Goal: Task Accomplishment & Management: Use online tool/utility

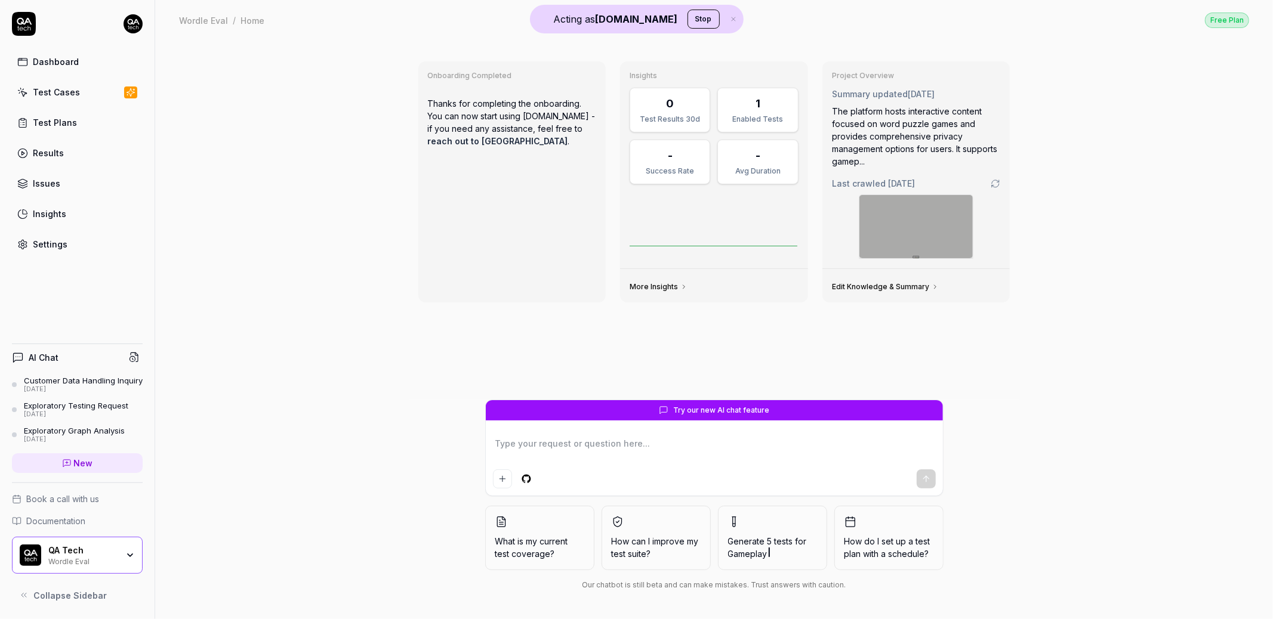
type textarea "*"
click at [79, 544] on div "QA Tech Wordle Eval" at bounding box center [77, 555] width 131 height 37
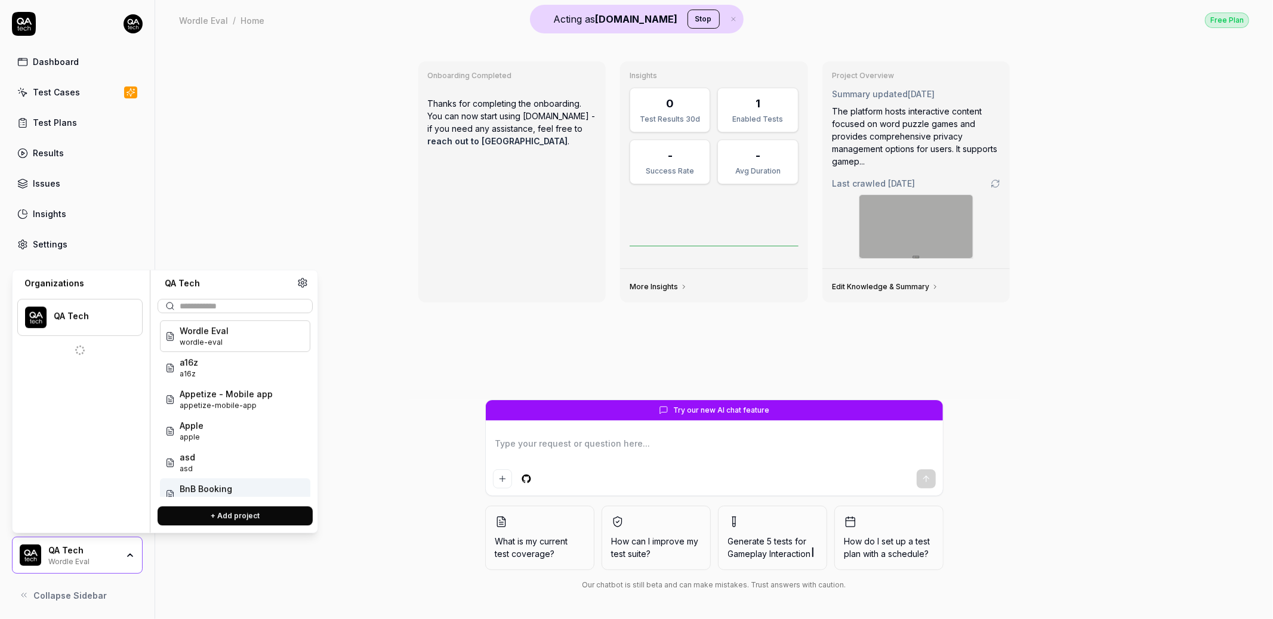
click at [227, 515] on button "+ Add project" at bounding box center [235, 516] width 155 height 19
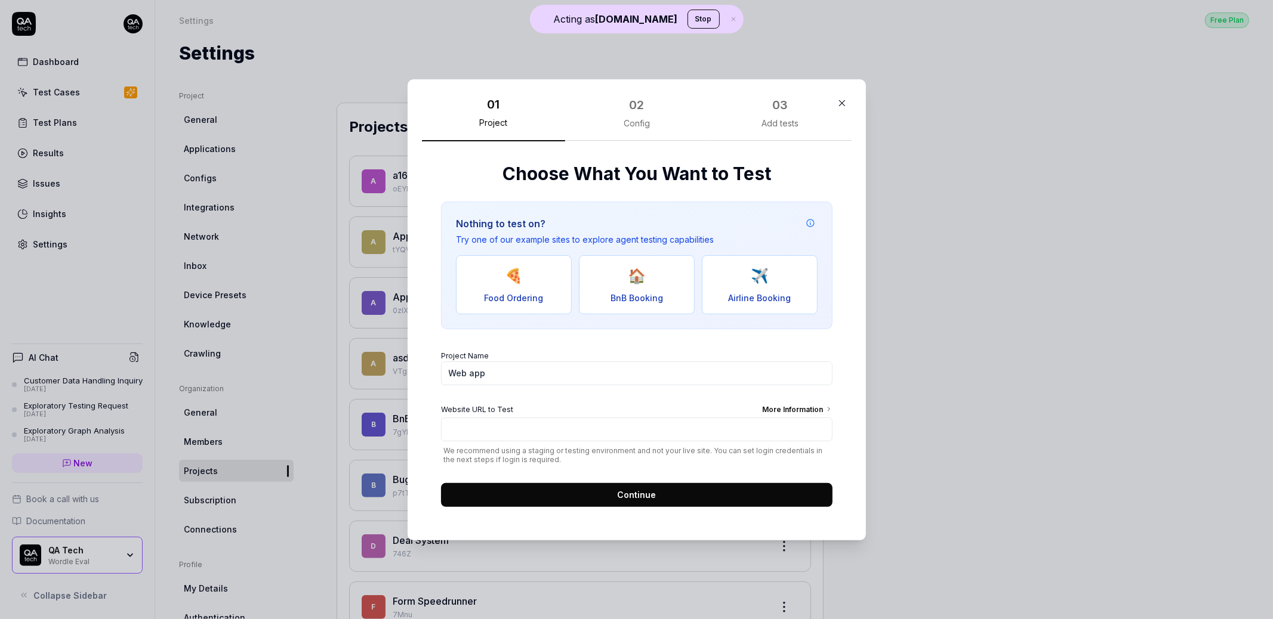
click at [615, 291] on span "BnB Booking" at bounding box center [637, 297] width 53 height 13
type input "[URL][DOMAIN_NAME]"
click at [610, 488] on button "Continue" at bounding box center [637, 495] width 392 height 24
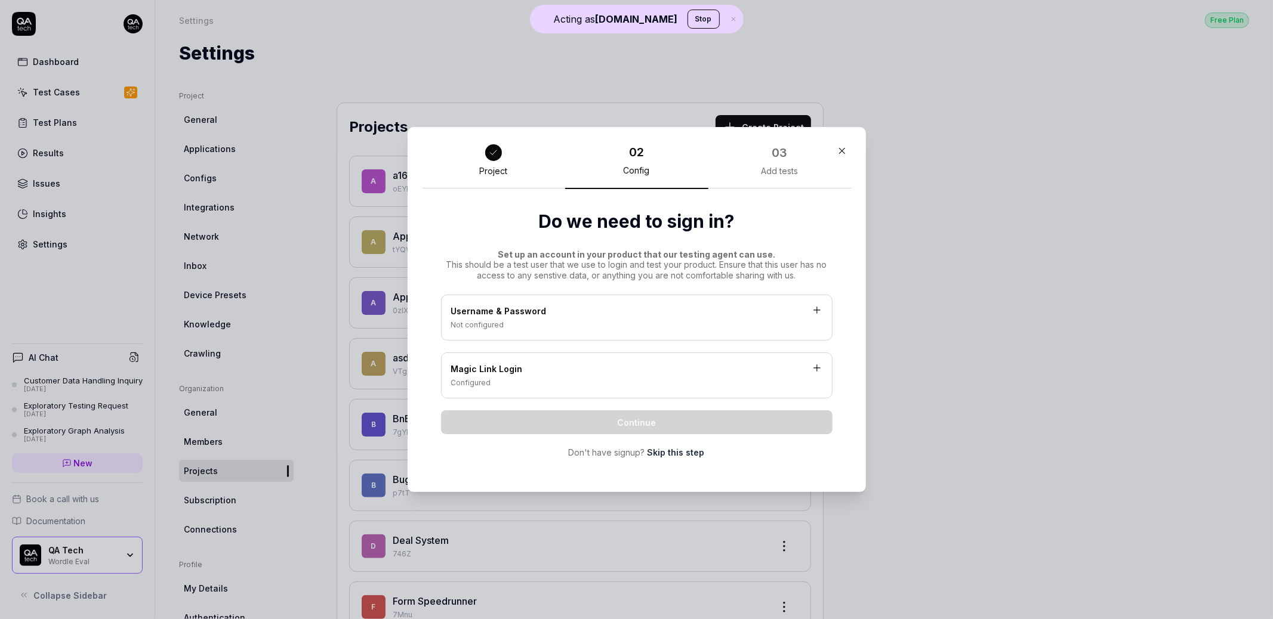
click at [667, 451] on link "Skip this step" at bounding box center [676, 452] width 57 height 13
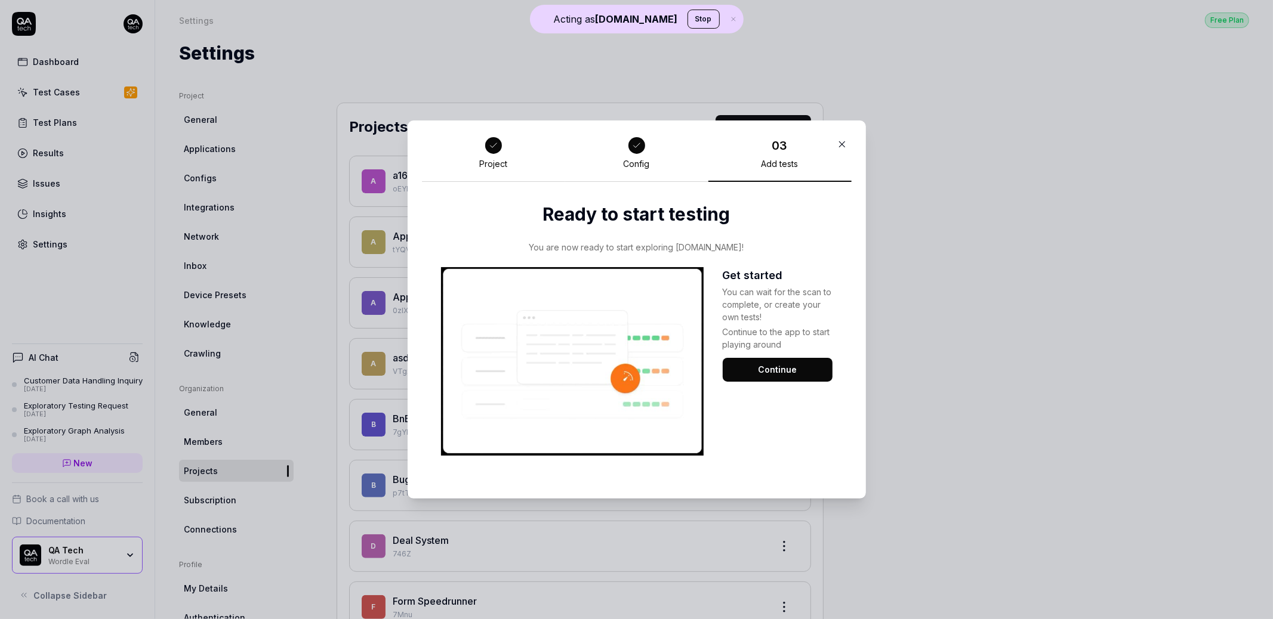
click at [773, 368] on button "Continue" at bounding box center [778, 370] width 110 height 24
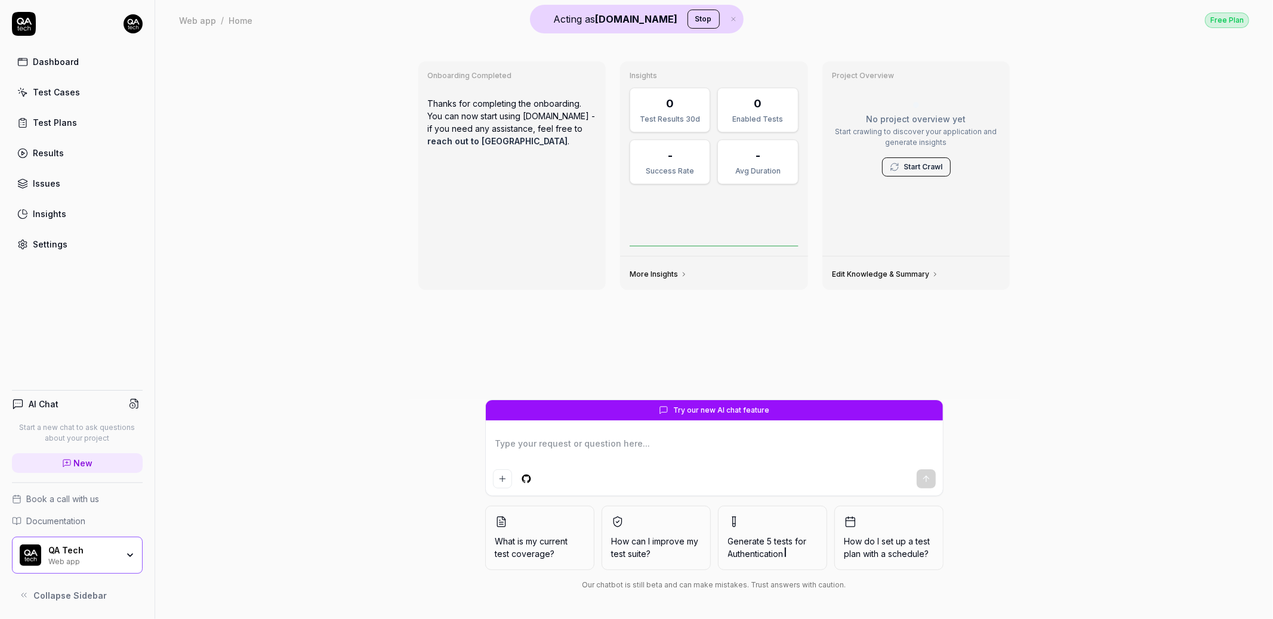
click at [909, 168] on link "Start Crawl" at bounding box center [923, 167] width 39 height 11
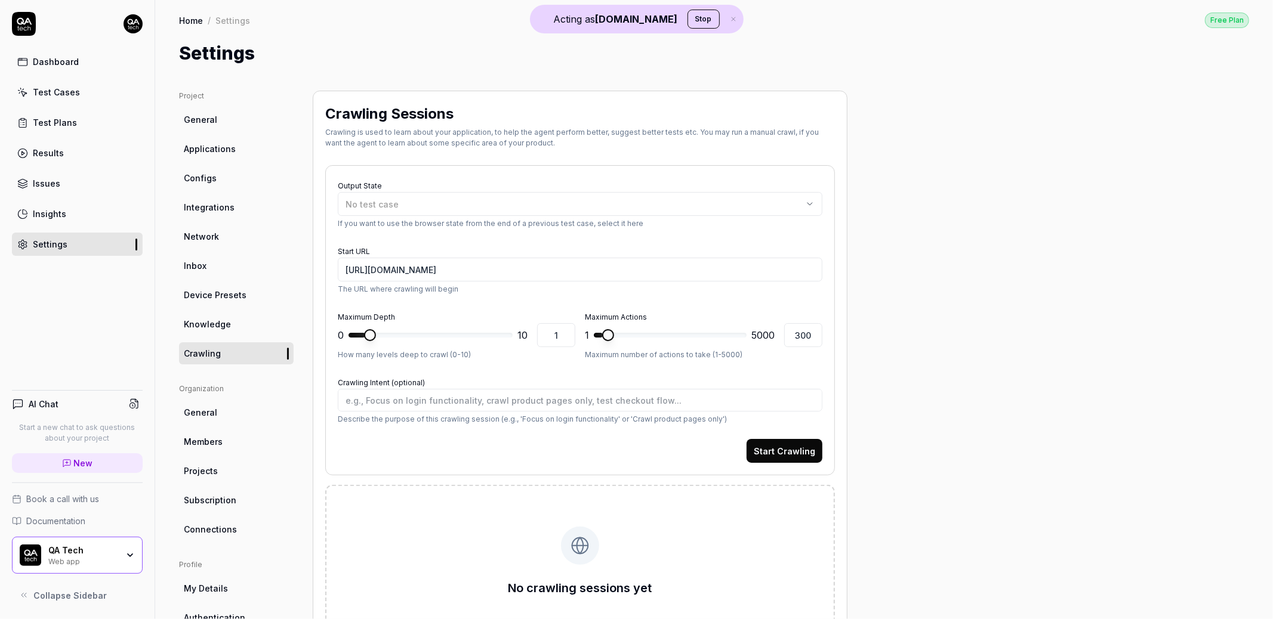
click at [803, 447] on button "Start Crawling" at bounding box center [785, 451] width 76 height 24
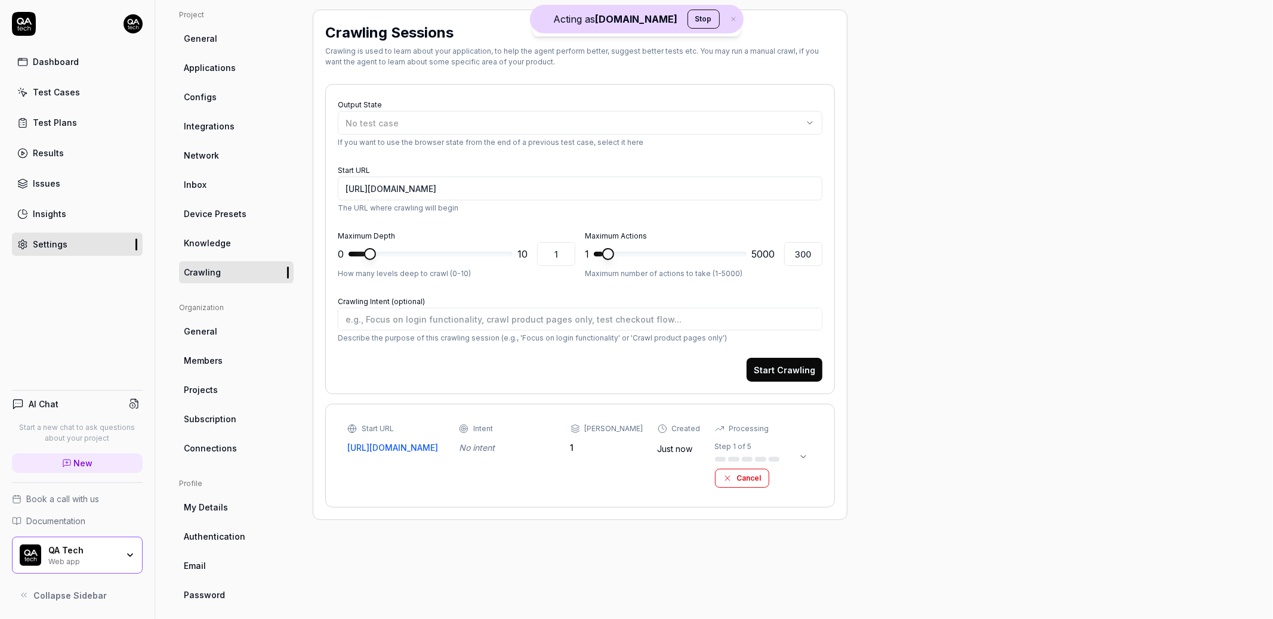
scroll to position [91, 0]
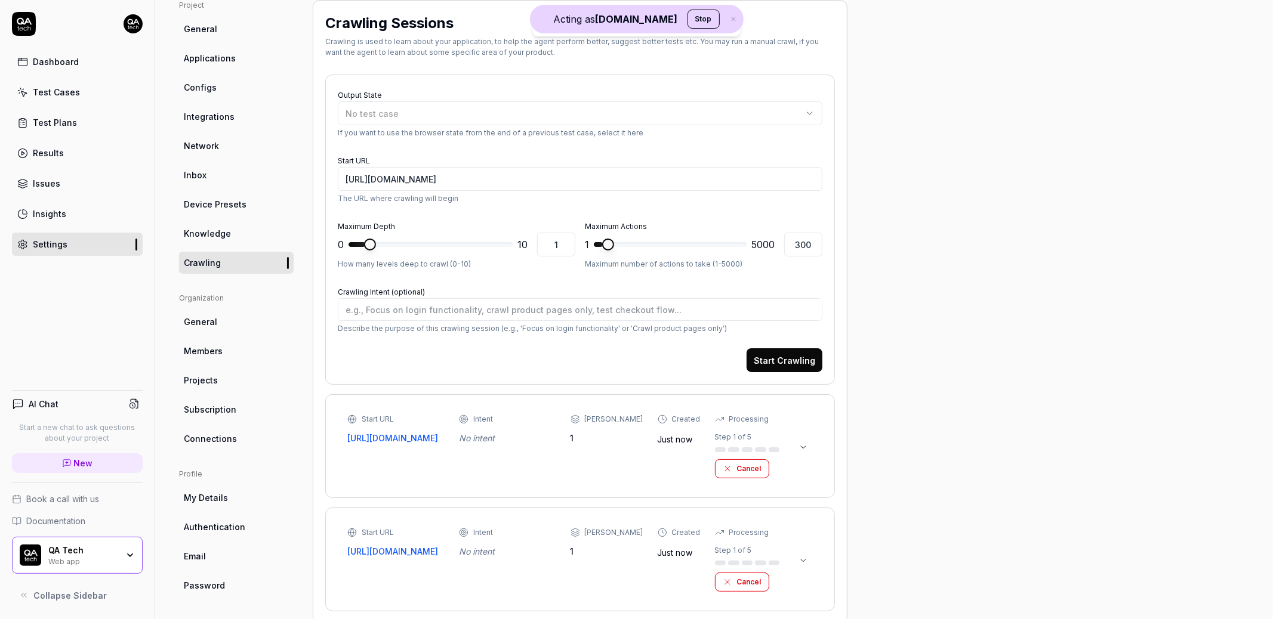
click at [403, 439] on link "[URL][DOMAIN_NAME]" at bounding box center [395, 438] width 97 height 13
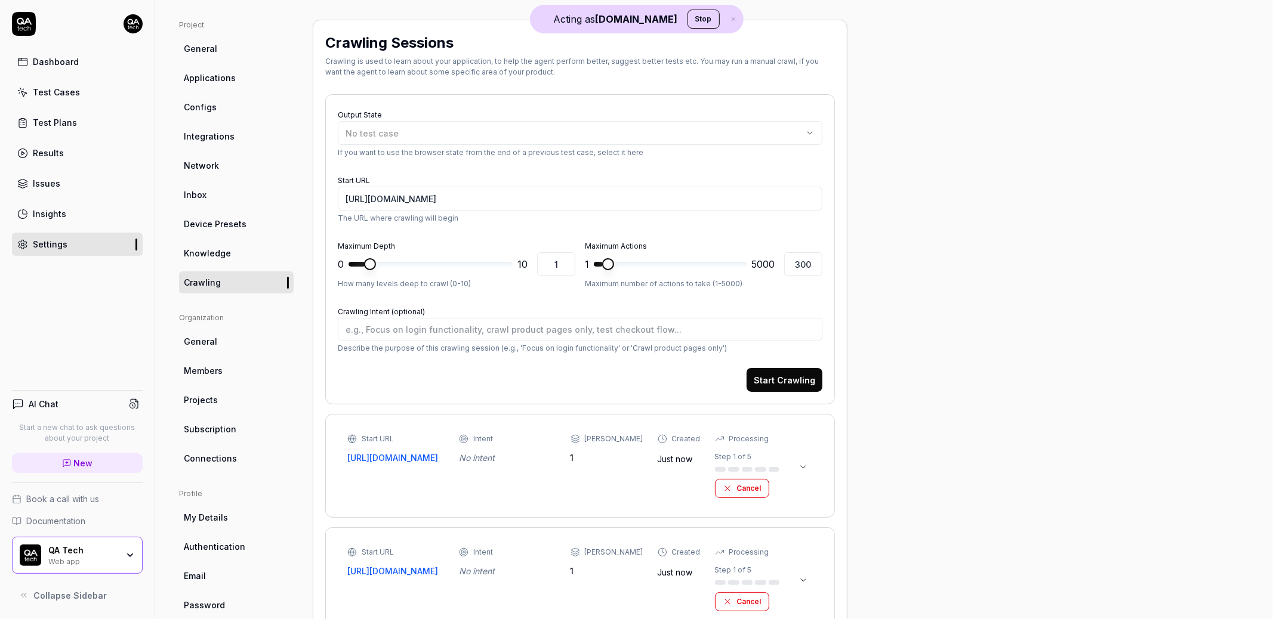
scroll to position [116, 0]
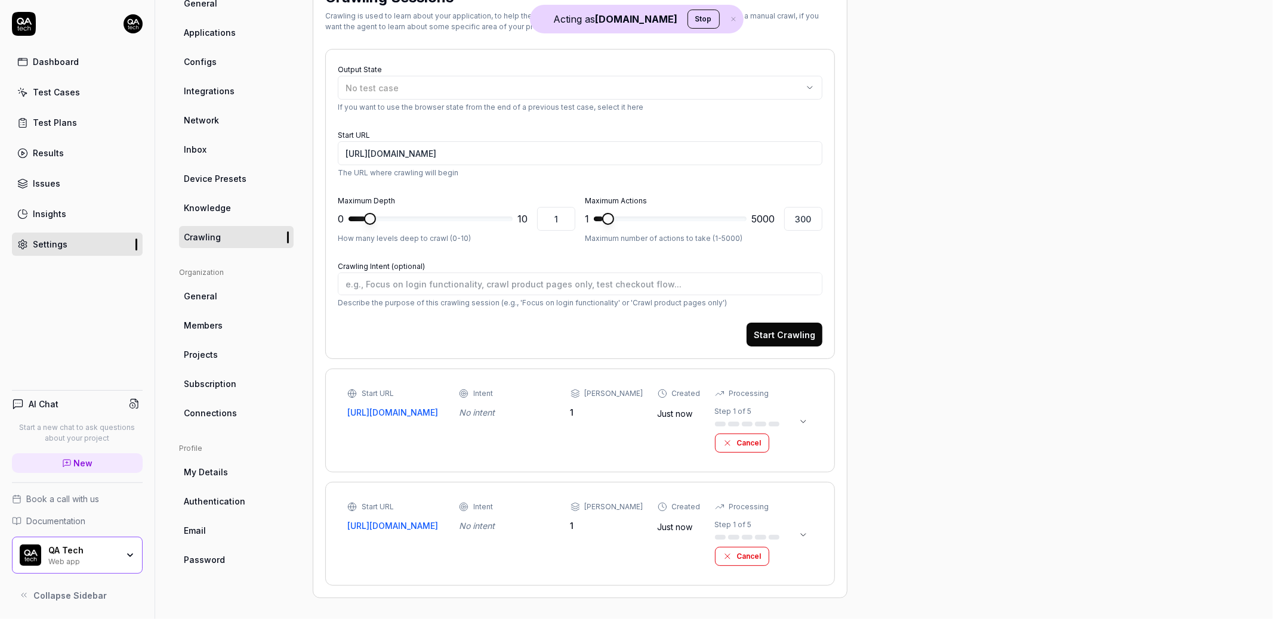
click at [57, 90] on div "Test Cases" at bounding box center [56, 92] width 47 height 13
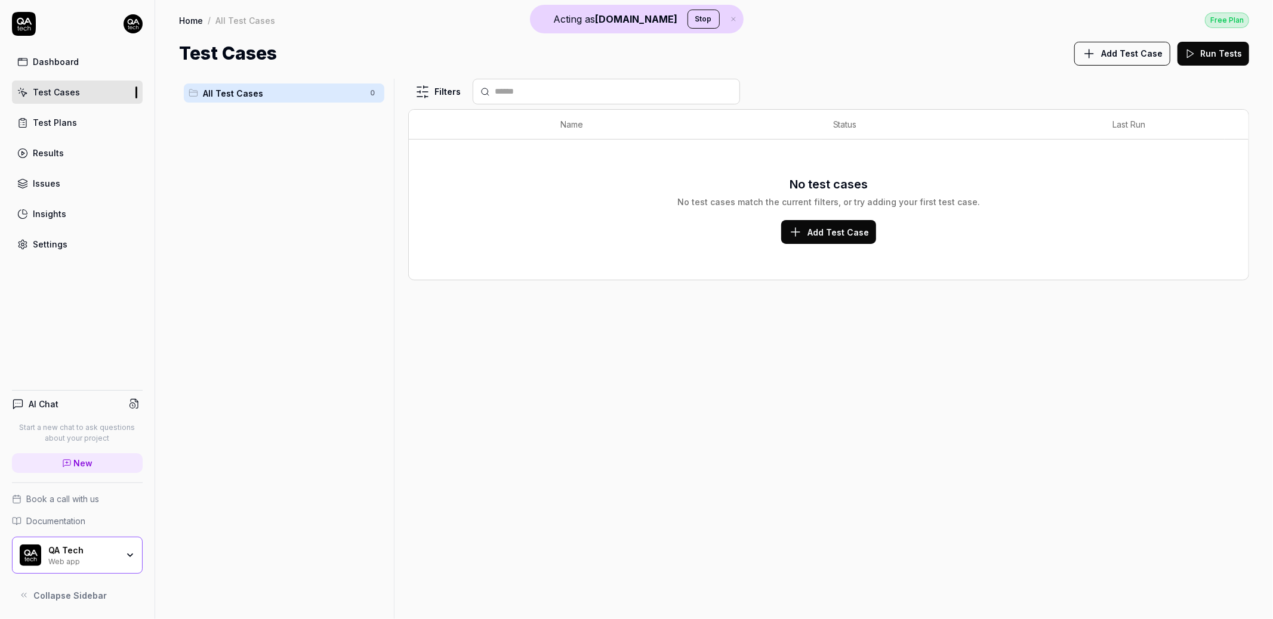
click at [1124, 64] on button "Add Test Case" at bounding box center [1122, 54] width 96 height 24
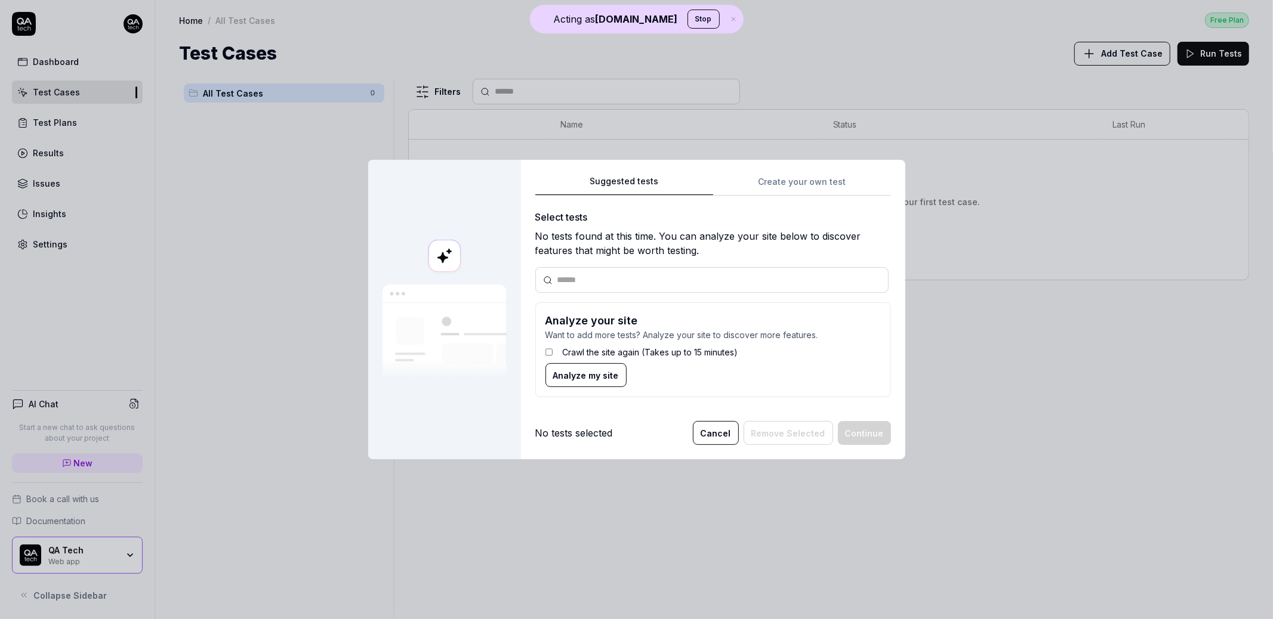
click at [725, 435] on button "Cancel" at bounding box center [716, 433] width 46 height 24
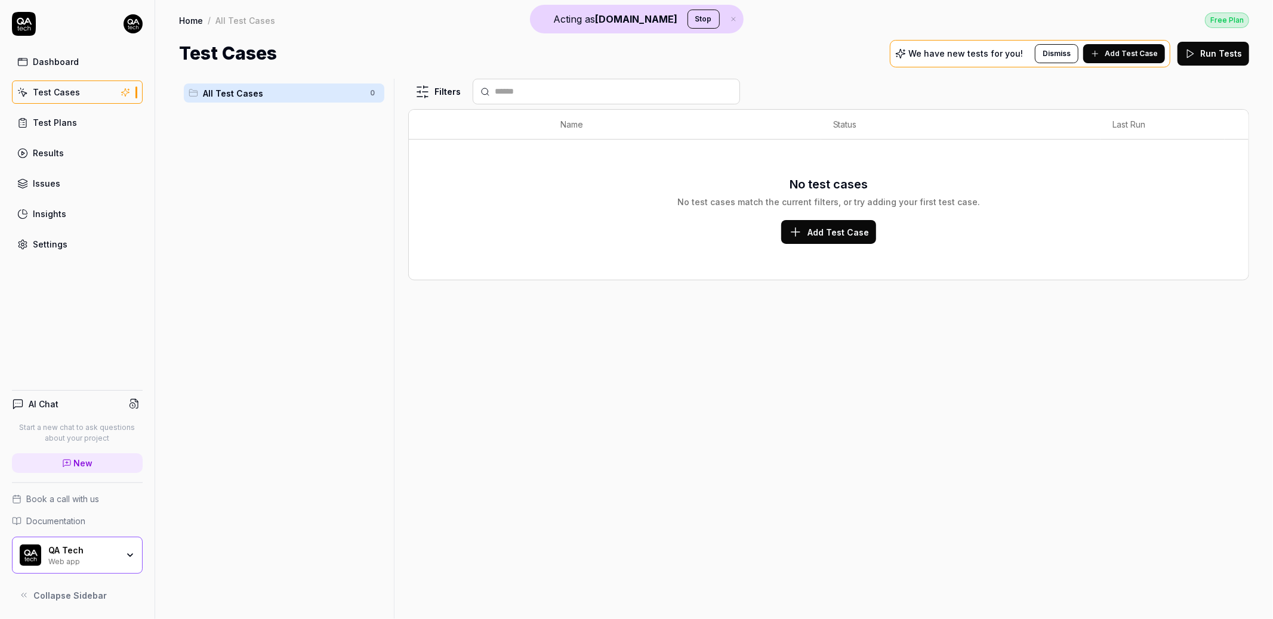
click at [1109, 51] on button "Add Test Case" at bounding box center [1124, 53] width 82 height 19
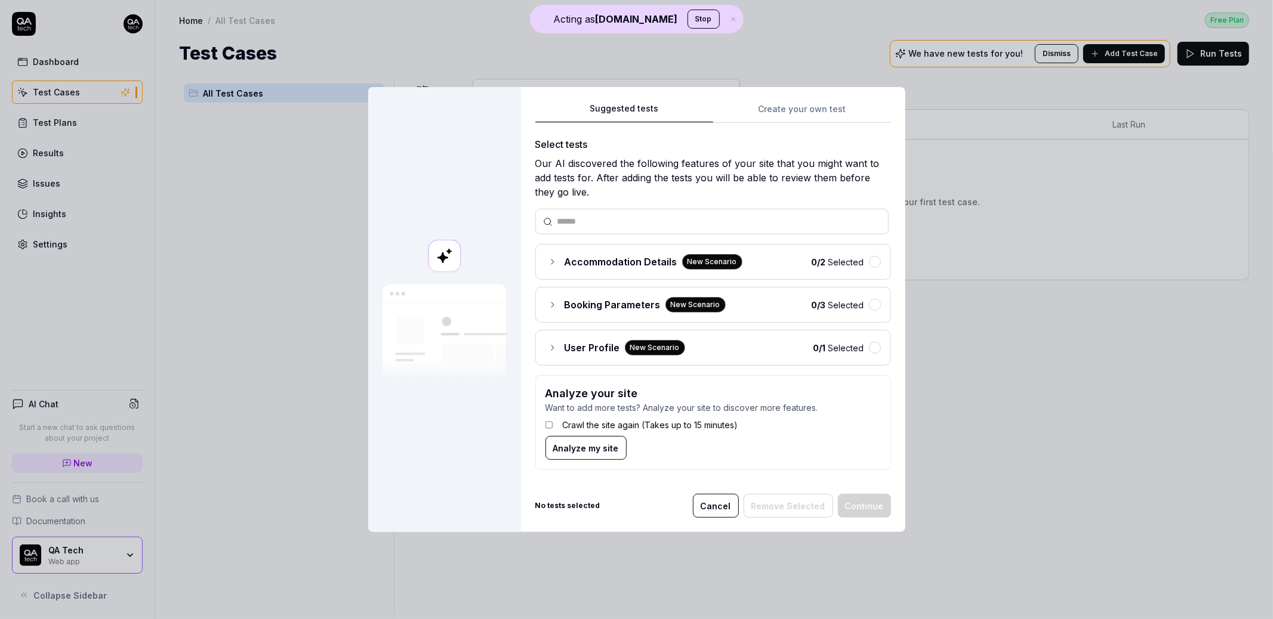
click at [803, 266] on div "Accommodation Details New Scenario 0 / 2 Selected" at bounding box center [712, 262] width 335 height 16
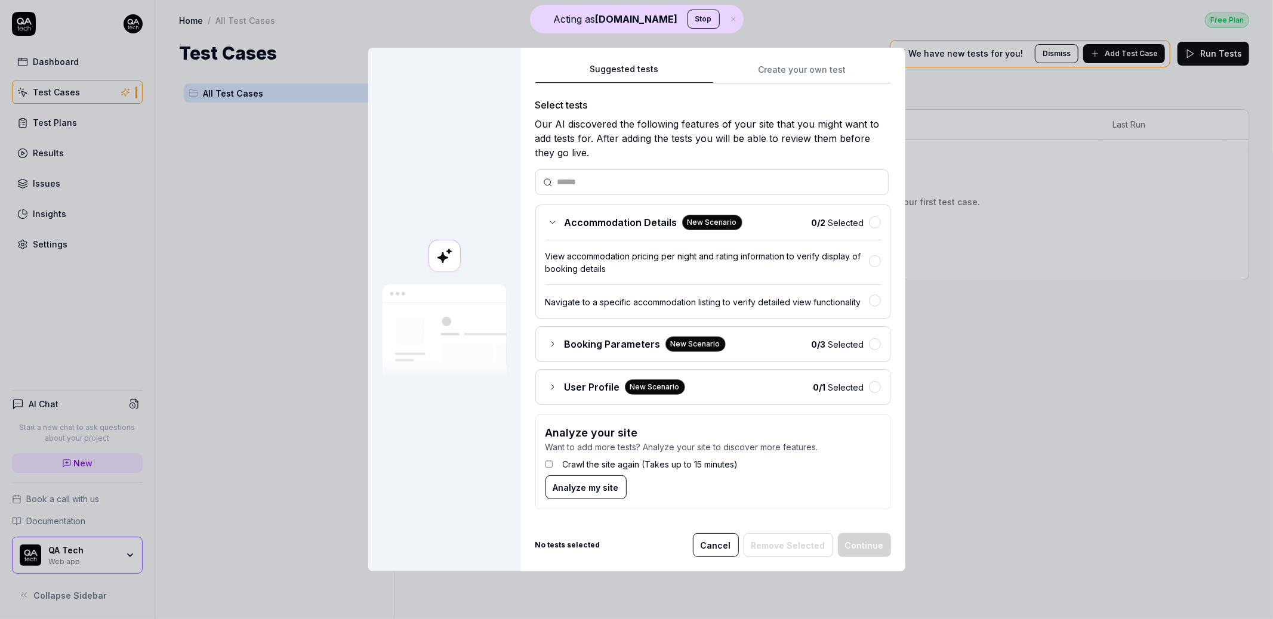
click at [789, 343] on div "Booking Parameters New Scenario 0 / 3 Selected" at bounding box center [712, 345] width 335 height 16
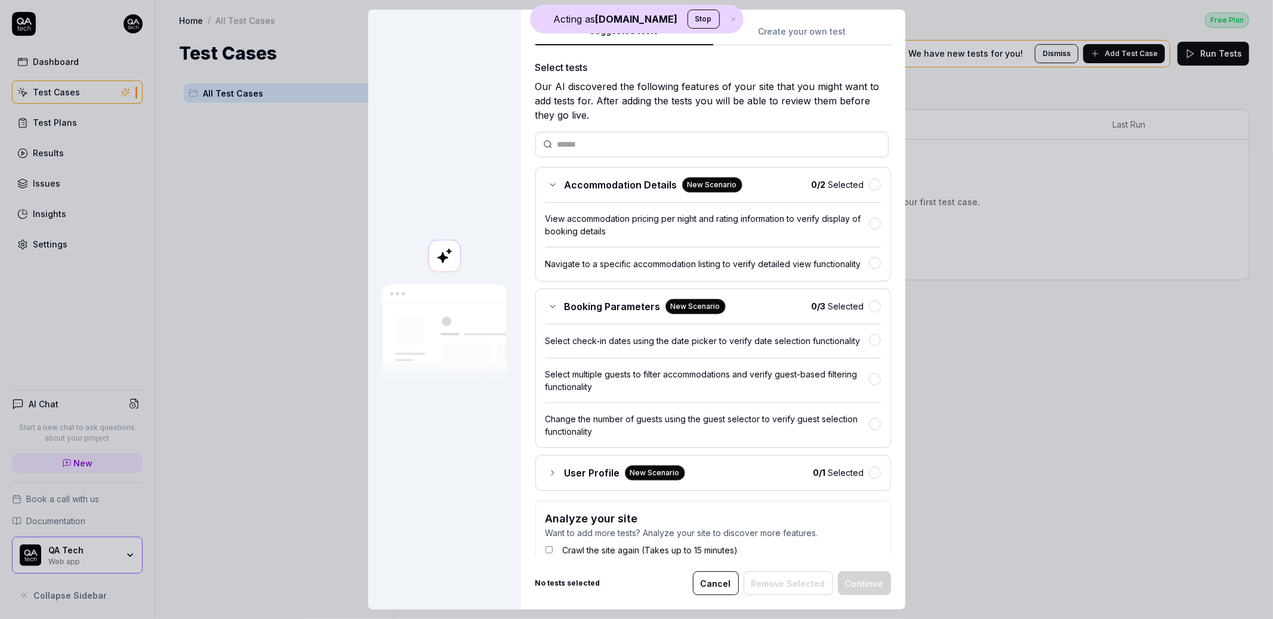
click at [762, 393] on div "Select multiple guests to filter accommodations and verify guest-based filterin…" at bounding box center [706, 380] width 323 height 25
click at [756, 491] on div "User Profile New Scenario 0 / 1 Selected" at bounding box center [713, 473] width 356 height 36
click at [765, 481] on div "User Profile New Scenario 0 / 1 Selected" at bounding box center [712, 474] width 335 height 16
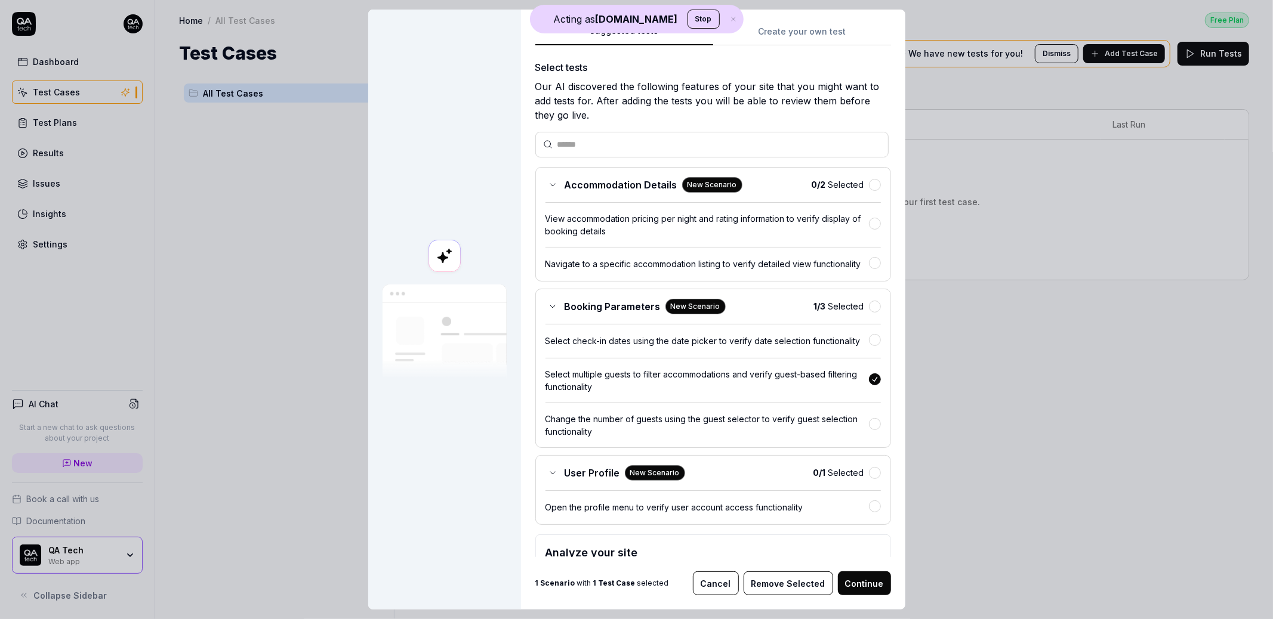
click at [872, 580] on button "Continue" at bounding box center [864, 584] width 53 height 24
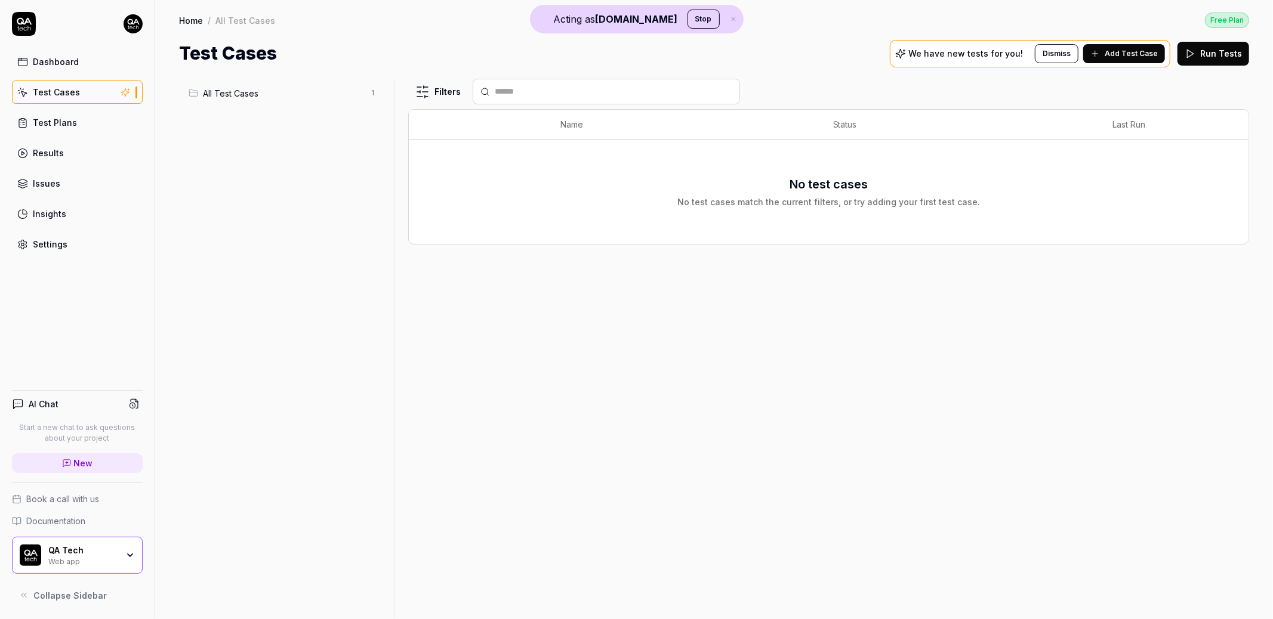
click at [1133, 54] on span "Add Test Case" at bounding box center [1131, 53] width 53 height 11
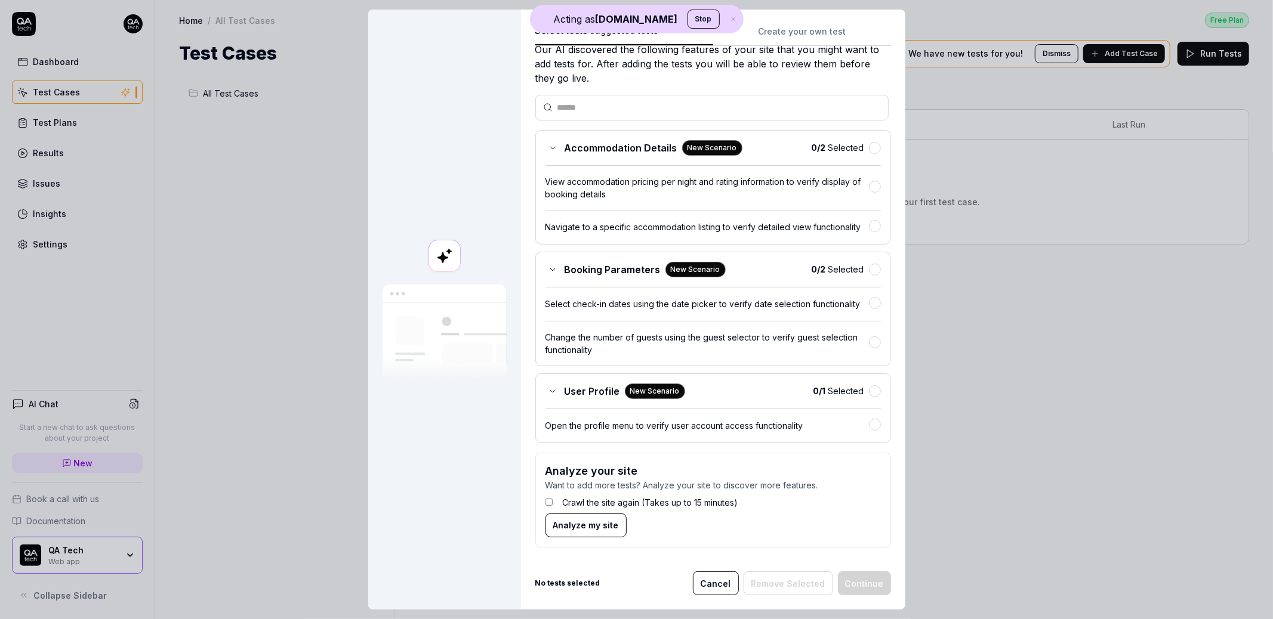
scroll to position [53, 0]
click at [812, 143] on b "0 / 2" at bounding box center [819, 148] width 14 height 10
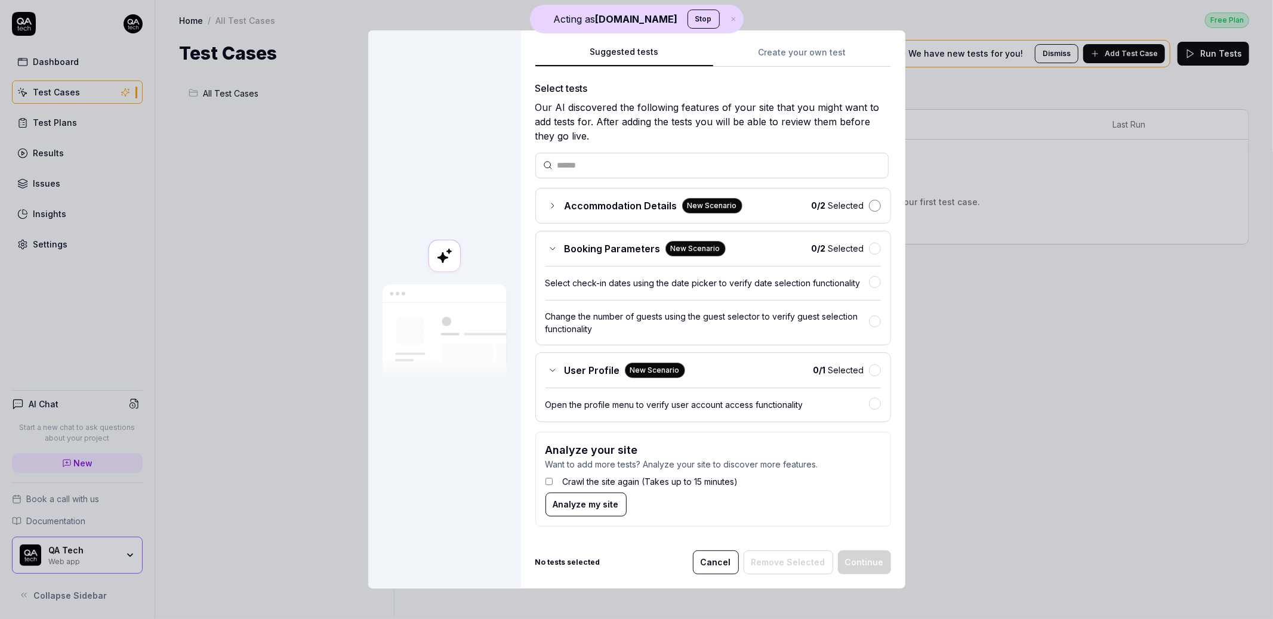
click at [873, 204] on button "button" at bounding box center [875, 206] width 12 height 12
click at [871, 239] on div "Booking Parameters New Scenario 0 / 2 Selected Select check-in dates using the …" at bounding box center [713, 288] width 356 height 115
click at [870, 246] on button "button" at bounding box center [875, 249] width 12 height 12
click at [870, 366] on button "button" at bounding box center [875, 370] width 12 height 12
click at [856, 551] on button "Continue" at bounding box center [864, 562] width 53 height 24
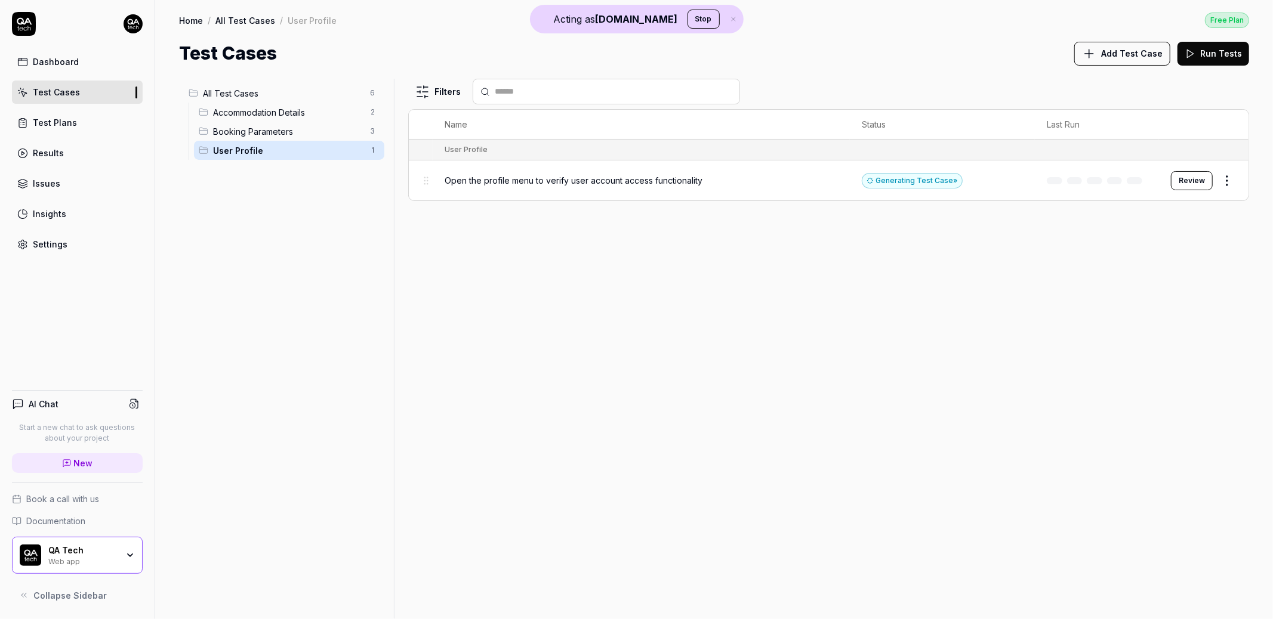
click at [252, 96] on span "All Test Cases" at bounding box center [283, 93] width 160 height 13
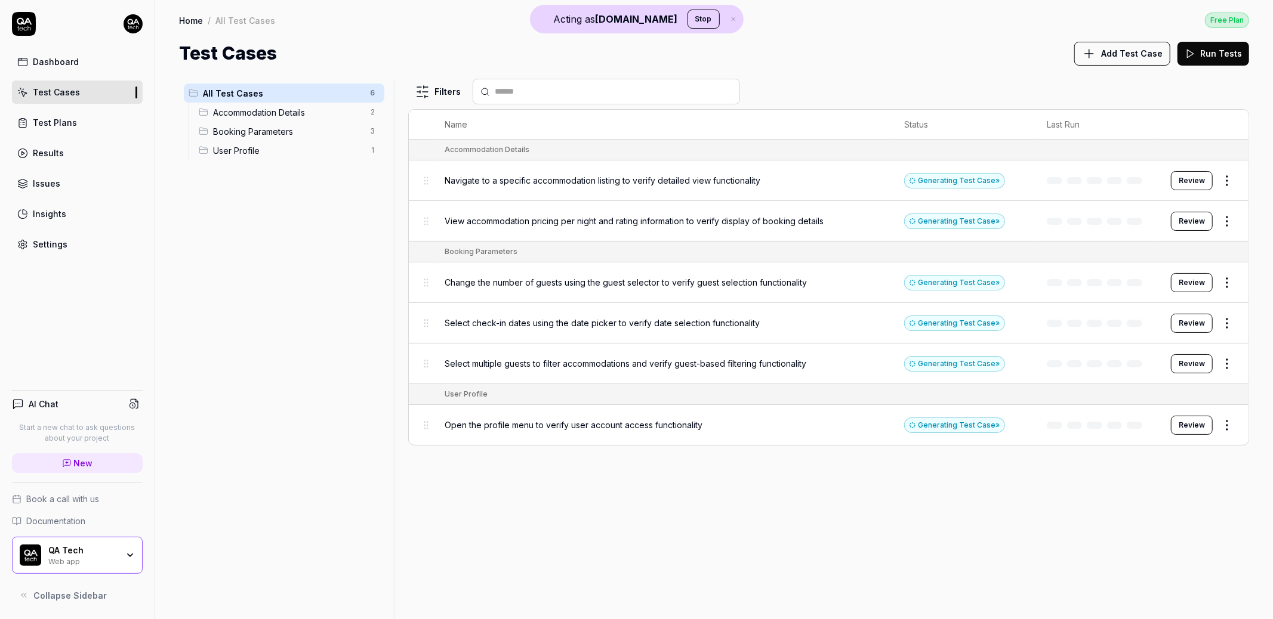
click at [1114, 53] on span "Add Test Case" at bounding box center [1131, 53] width 61 height 13
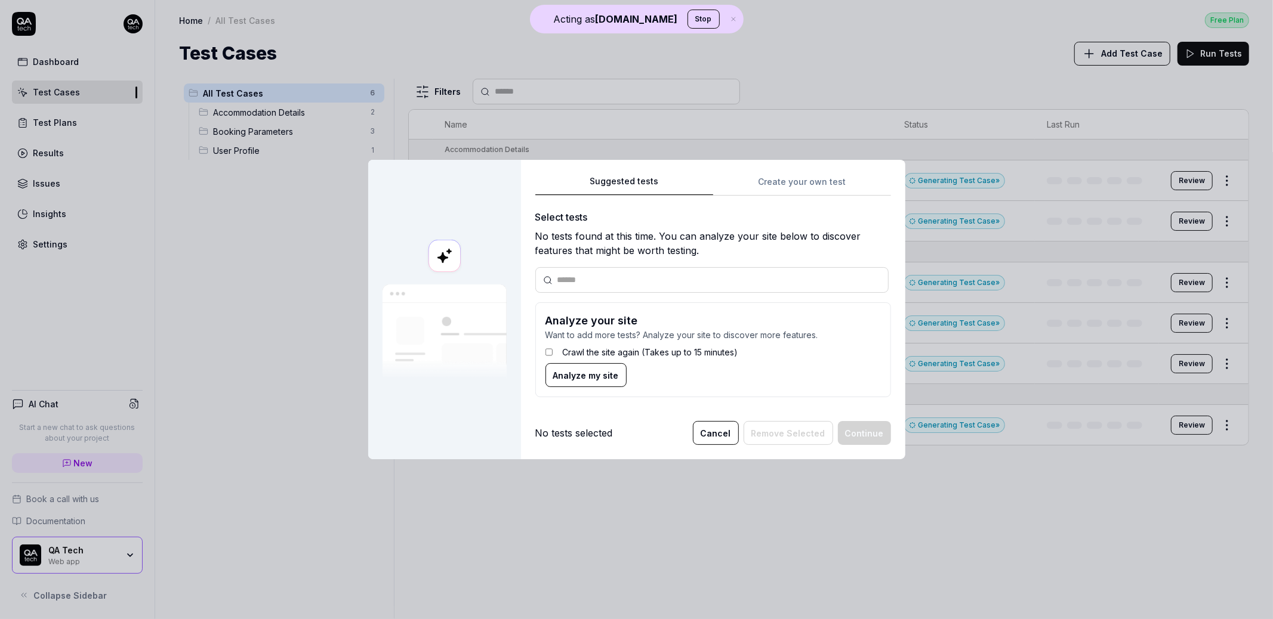
click at [593, 380] on span "Analyze my site" at bounding box center [586, 375] width 66 height 13
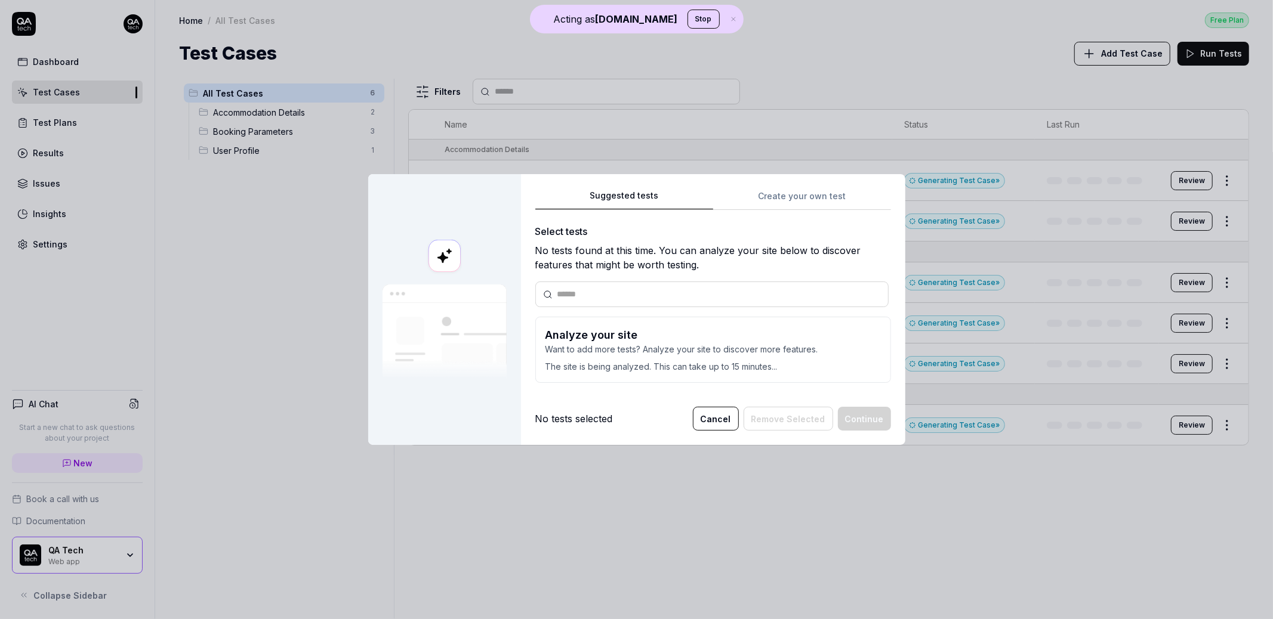
click at [712, 418] on button "Cancel" at bounding box center [716, 419] width 46 height 24
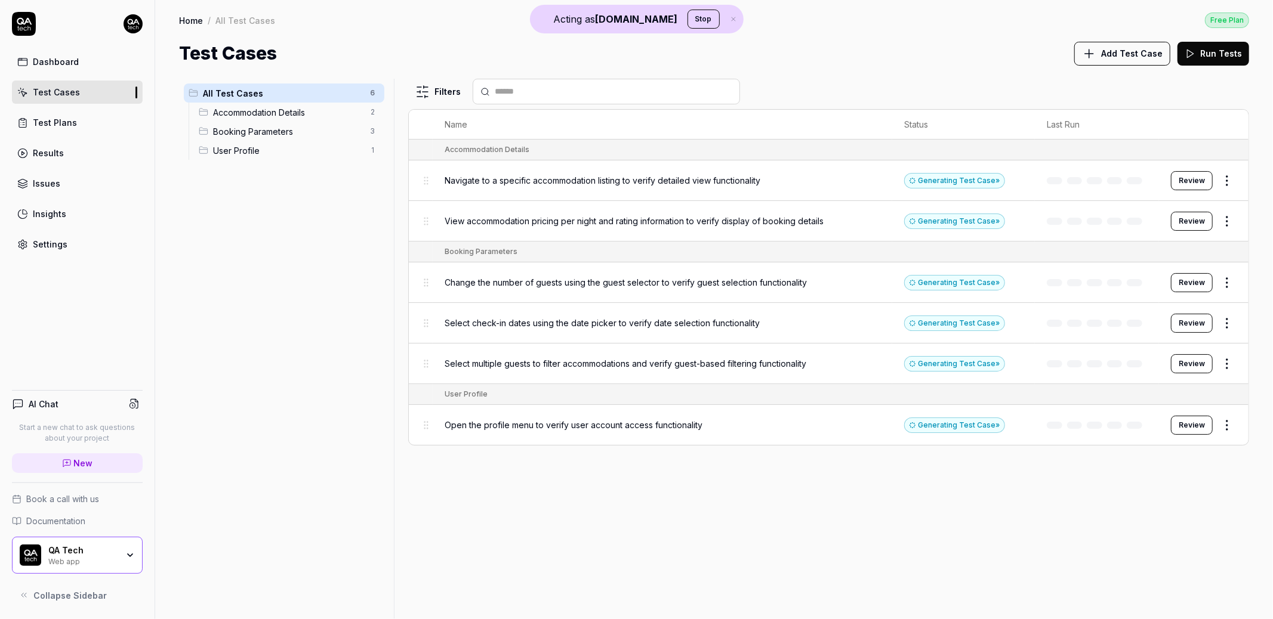
click at [75, 245] on link "Settings" at bounding box center [77, 244] width 131 height 23
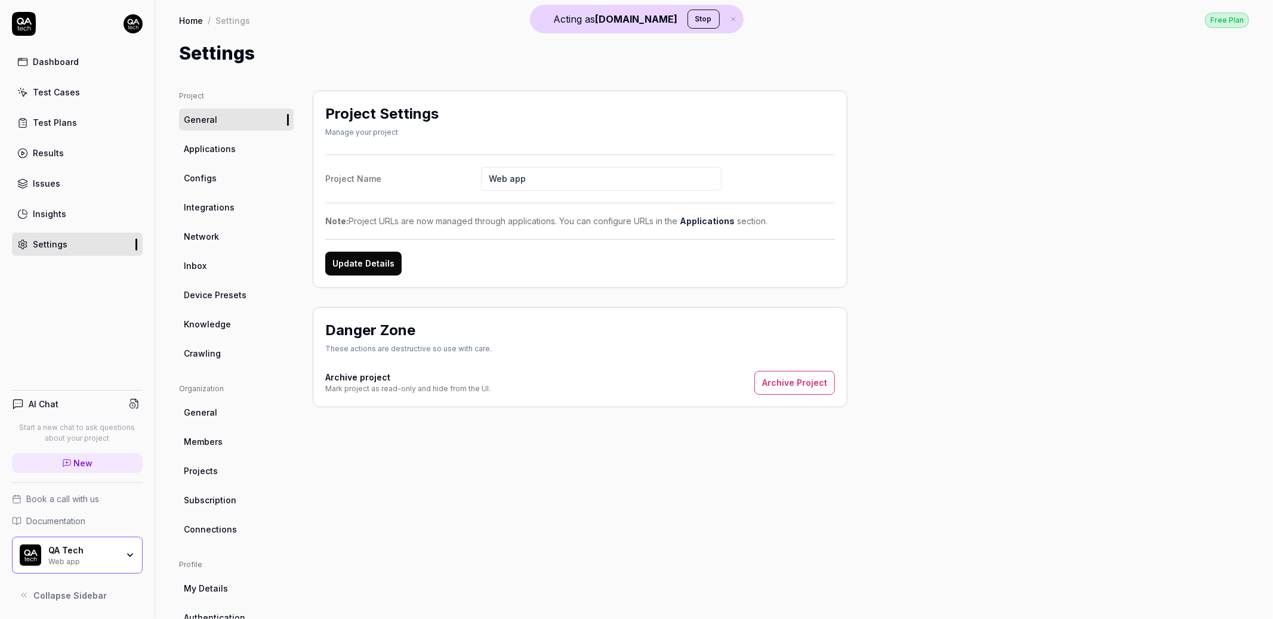
click at [219, 349] on link "Crawling" at bounding box center [236, 354] width 115 height 22
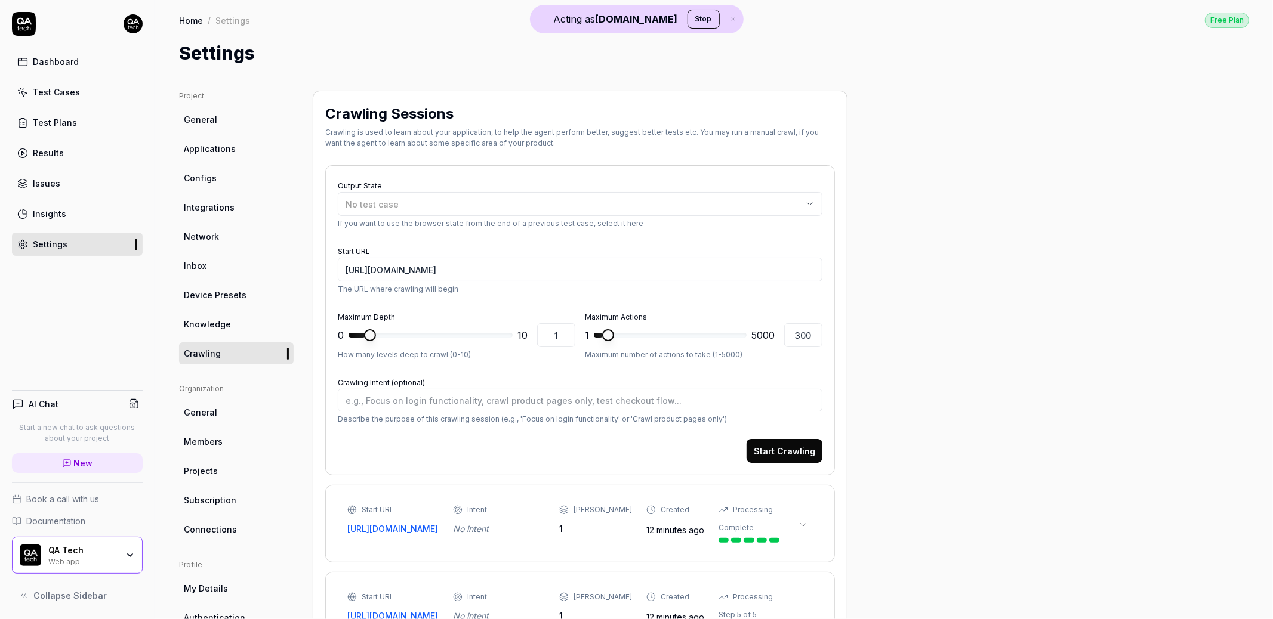
type textarea "*"
type input "4"
click at [416, 334] on span at bounding box center [431, 335] width 164 height 5
type textarea "*"
type input "1288"
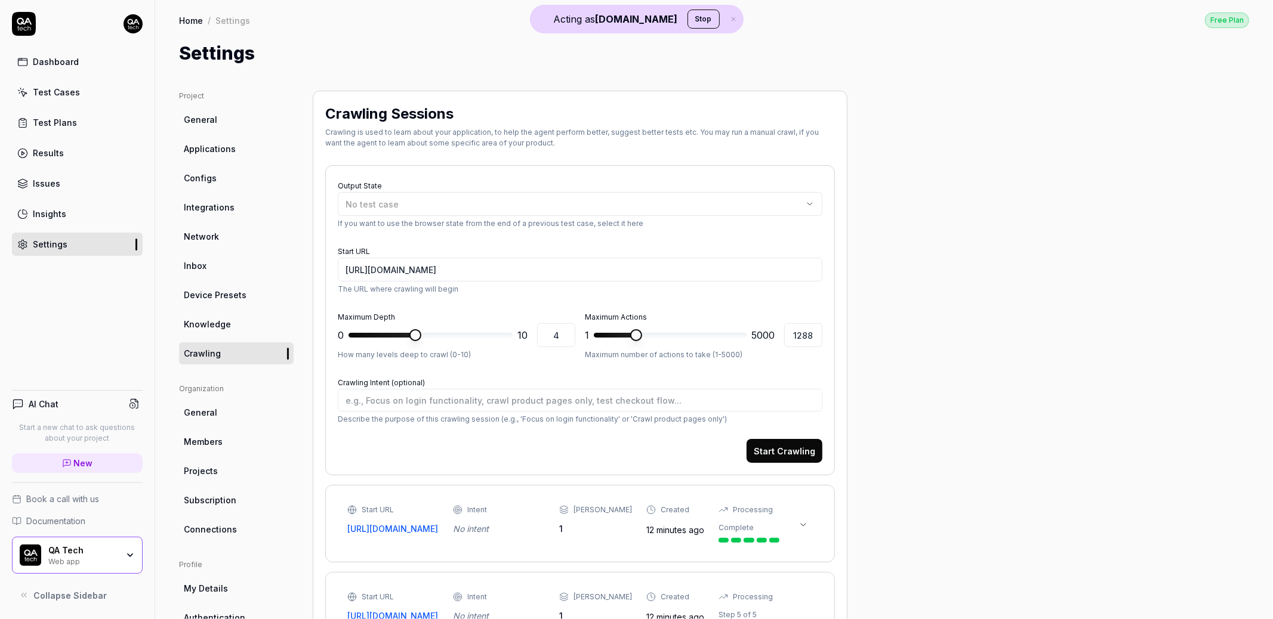
click at [633, 337] on span at bounding box center [636, 335] width 12 height 12
click at [807, 462] on div "Output State No test case If you want to use the browser state from the end of …" at bounding box center [580, 320] width 510 height 310
click at [807, 458] on button "Start Crawling" at bounding box center [785, 451] width 76 height 24
type textarea "*"
